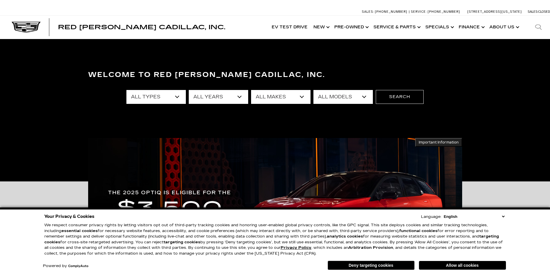
click at [176, 98] on select "All Types New Used Certified Used Demo" at bounding box center [155, 97] width 59 height 14
click at [176, 95] on select "All Types New Used Certified Used Demo" at bounding box center [155, 97] width 59 height 14
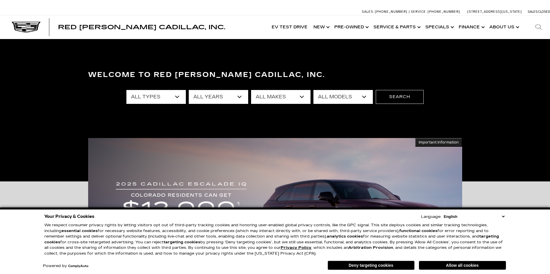
select select "New"
click at [126, 90] on select "All Types New Used Certified Used Demo" at bounding box center [155, 97] width 59 height 14
click at [218, 98] on select "All Years 2026 2025 2024" at bounding box center [218, 97] width 59 height 14
select select "2025"
click at [189, 90] on select "All Years 2026 2025 2024" at bounding box center [218, 97] width 59 height 14
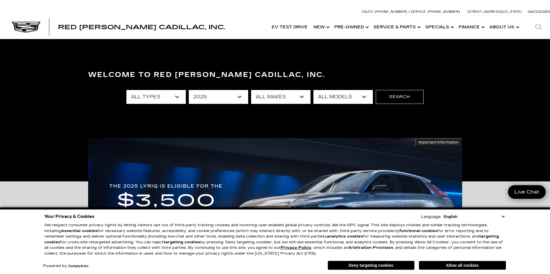
click at [272, 97] on select "All Makes Cadillac" at bounding box center [280, 97] width 59 height 14
select select "Cadillac"
click at [251, 90] on select "All Makes Cadillac" at bounding box center [280, 97] width 59 height 14
click at [338, 96] on select "All Models CT4 Escalade Escalade ESV ESCALADE IQ LYRIQ OPTIQ XT5 XT6" at bounding box center [342, 97] width 59 height 14
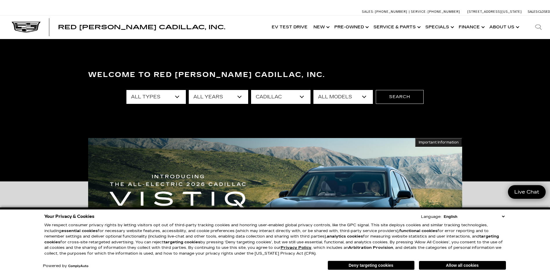
select select "Escalade"
click at [313, 90] on select "All Models CT4 Escalade Escalade ESV ESCALADE IQ LYRIQ OPTIQ XT5 XT6" at bounding box center [342, 97] width 59 height 14
click at [411, 98] on button "Search" at bounding box center [399, 97] width 48 height 14
